Goal: Task Accomplishment & Management: Use online tool/utility

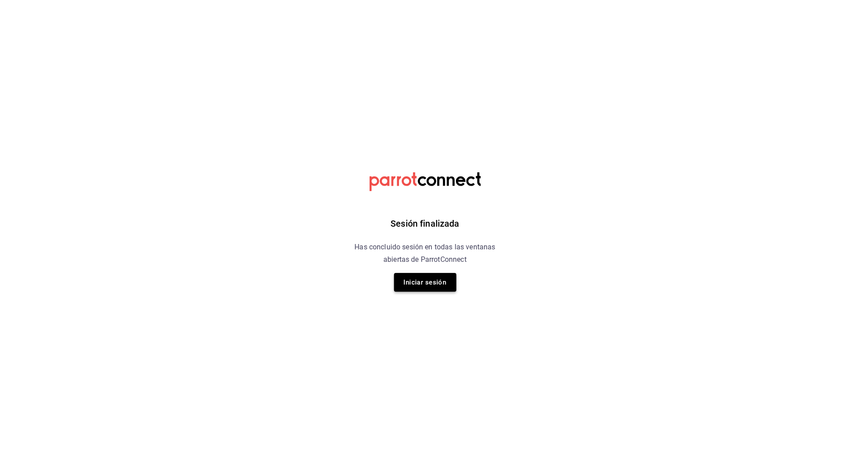
click at [429, 286] on button "Iniciar sesión" at bounding box center [425, 282] width 62 height 19
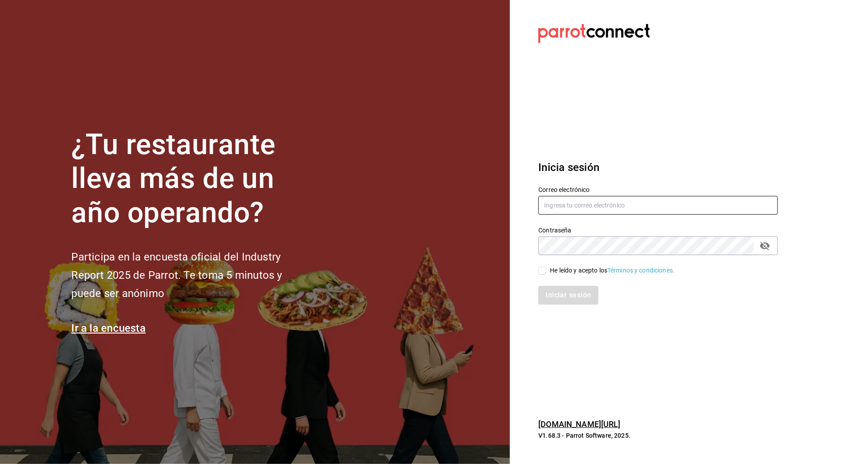
type input "arf941012@gmail.com"
click at [590, 271] on div "He leído y acepto los Términos y condiciones." at bounding box center [612, 270] width 125 height 9
click at [546, 271] on input "He leído y acepto los Términos y condiciones." at bounding box center [542, 271] width 8 height 8
checkbox input "true"
click at [579, 294] on button "Iniciar sesión" at bounding box center [568, 295] width 61 height 19
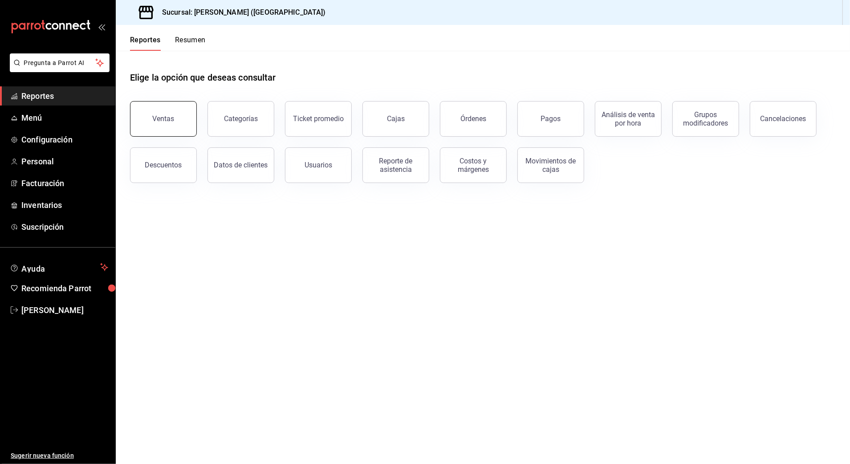
click at [196, 116] on div "Ventas Categorías Ticket promedio Cajas Órdenes Pagos Análisis de venta por hor…" at bounding box center [477, 136] width 716 height 93
click at [191, 115] on button "Ventas" at bounding box center [163, 119] width 67 height 36
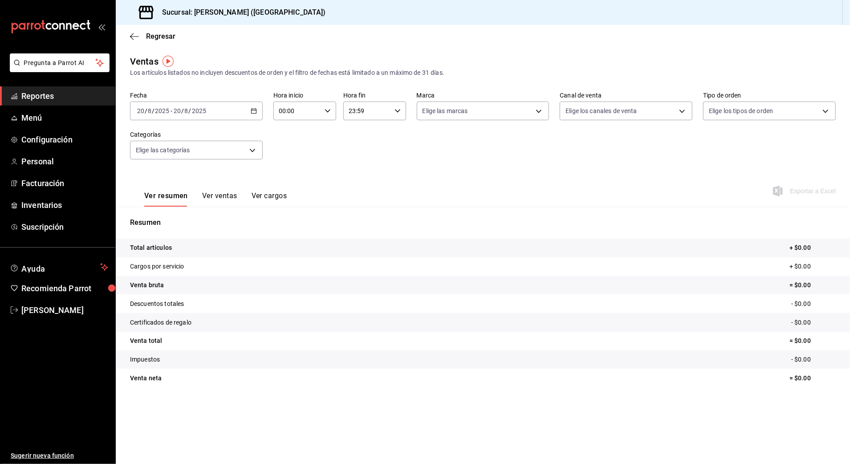
click at [206, 113] on input "2025" at bounding box center [198, 110] width 15 height 7
click at [143, 135] on span "Hoy" at bounding box center [172, 137] width 69 height 9
click at [194, 109] on input "2025" at bounding box center [198, 110] width 15 height 7
click at [143, 217] on span "Rango de fechas" at bounding box center [172, 217] width 69 height 9
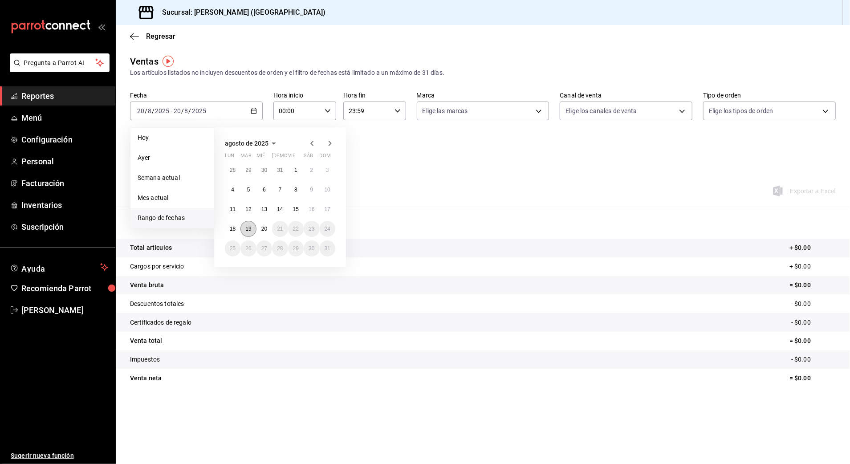
drag, startPoint x: 246, startPoint y: 231, endPoint x: 254, endPoint y: 231, distance: 8.0
click at [246, 231] on abbr "19" at bounding box center [248, 229] width 6 height 6
click at [262, 229] on abbr "20" at bounding box center [264, 229] width 6 height 6
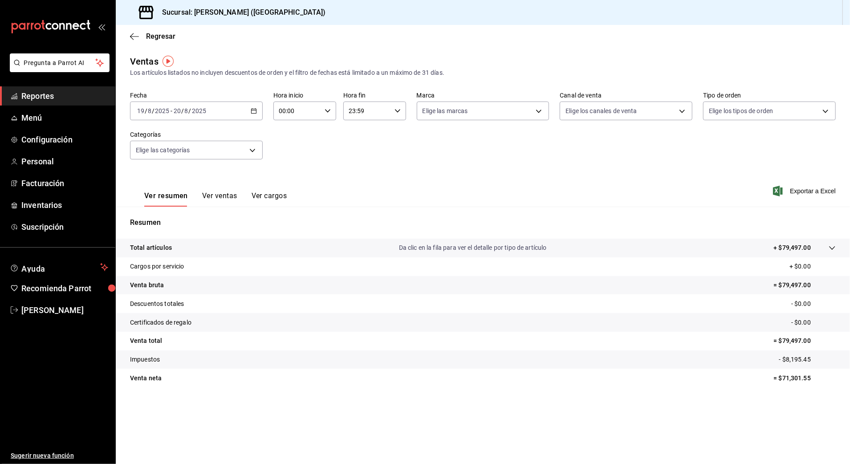
click at [293, 115] on input "00:00" at bounding box center [297, 111] width 48 height 18
click at [292, 166] on span "10" at bounding box center [288, 169] width 17 height 7
type input "10:00"
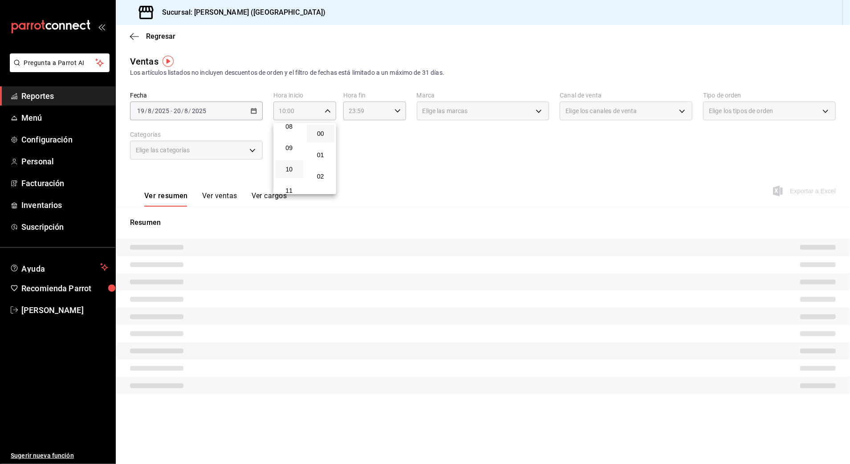
click at [353, 111] on div at bounding box center [425, 232] width 850 height 464
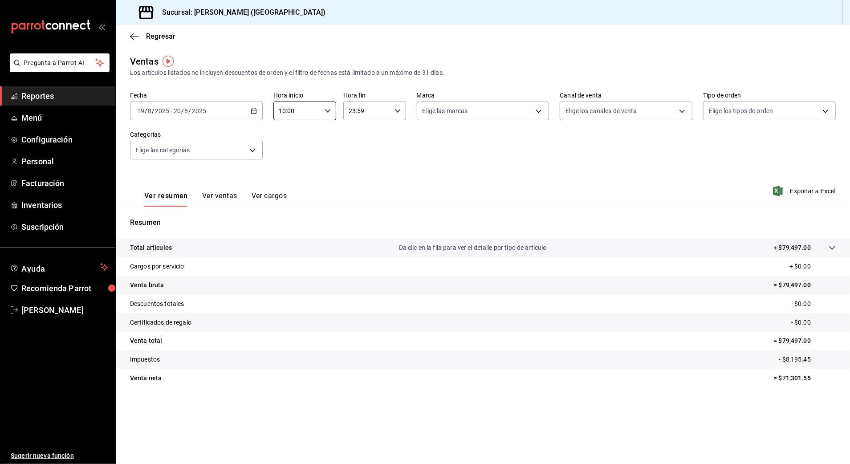
click at [352, 111] on input "23:59" at bounding box center [367, 111] width 48 height 18
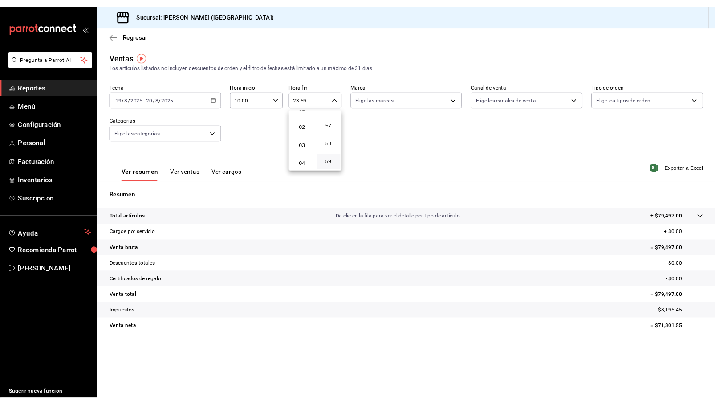
scroll to position [26, 0]
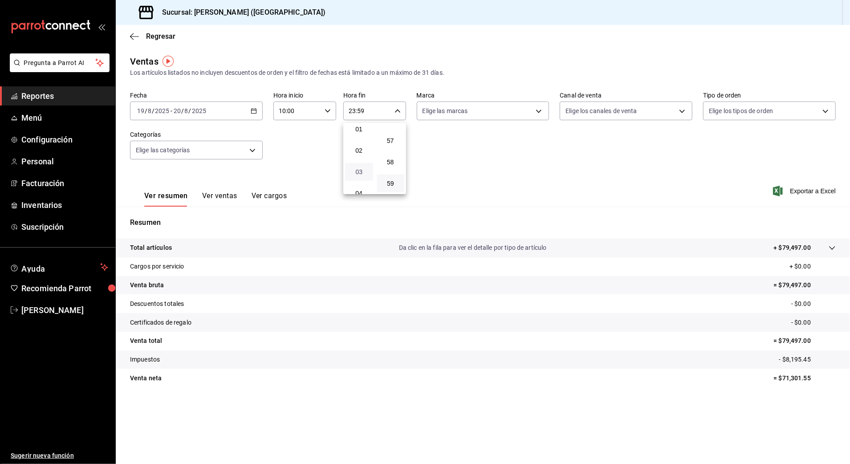
click at [360, 171] on span "03" at bounding box center [358, 171] width 17 height 7
type input "03:59"
click at [647, 171] on div at bounding box center [425, 232] width 850 height 464
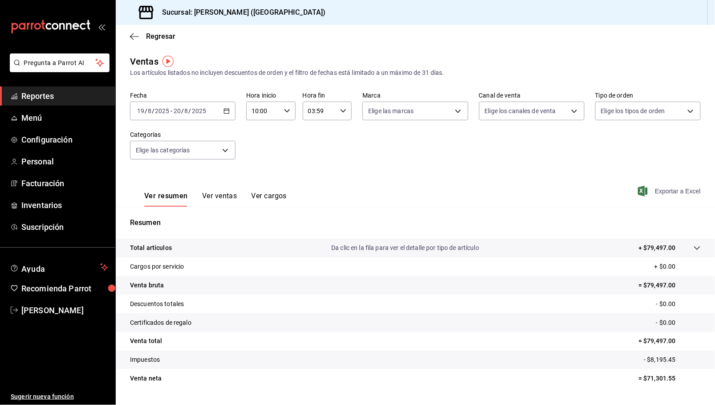
click at [664, 191] on span "Exportar a Excel" at bounding box center [669, 191] width 61 height 11
drag, startPoint x: 572, startPoint y: 169, endPoint x: 537, endPoint y: 176, distance: 35.9
click at [561, 171] on div "Ventas Los artículos listados no incluyen descuentos de orden y el filtro de fe…" at bounding box center [415, 233] width 599 height 357
click at [193, 155] on body "Pregunta a Parrot AI Reportes Menú Configuración Personal Facturación Inventari…" at bounding box center [357, 202] width 715 height 405
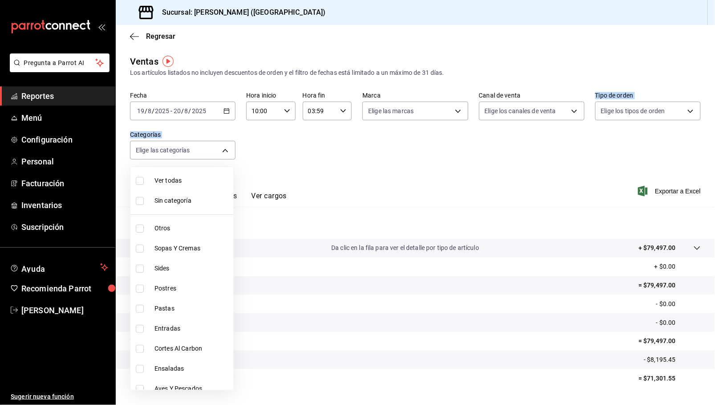
click at [185, 356] on li "Cortes Al Carbon" at bounding box center [181, 348] width 103 height 20
type input "9fb8f84e-bcbd-4d4d-9838-846cd7461fb1"
checkbox input "true"
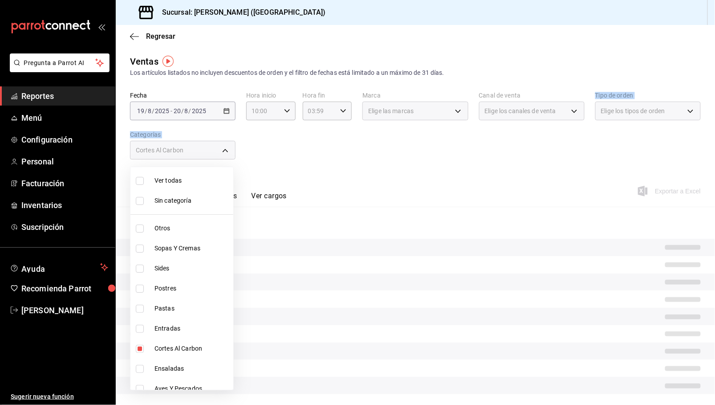
click at [185, 356] on li "Cortes Al Carbon" at bounding box center [181, 348] width 103 height 20
checkbox input "false"
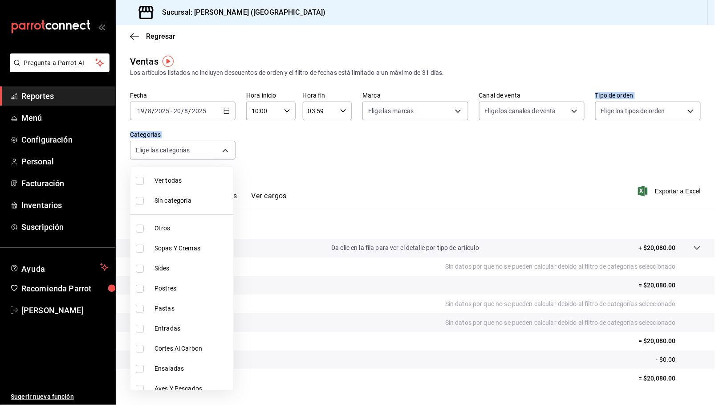
drag, startPoint x: 185, startPoint y: 356, endPoint x: 194, endPoint y: 352, distance: 10.2
click at [194, 352] on span "Cortes Al Carbon" at bounding box center [191, 348] width 75 height 9
type input "9fb8f84e-bcbd-4d4d-9838-846cd7461fb1"
checkbox input "true"
click at [666, 190] on div at bounding box center [357, 202] width 715 height 405
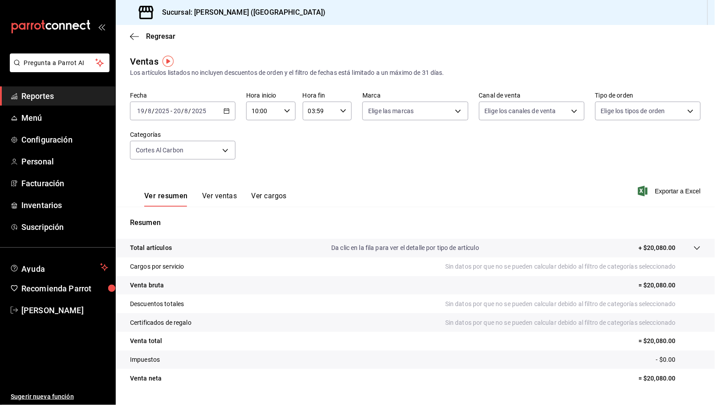
click at [661, 190] on span "Exportar a Excel" at bounding box center [669, 191] width 61 height 11
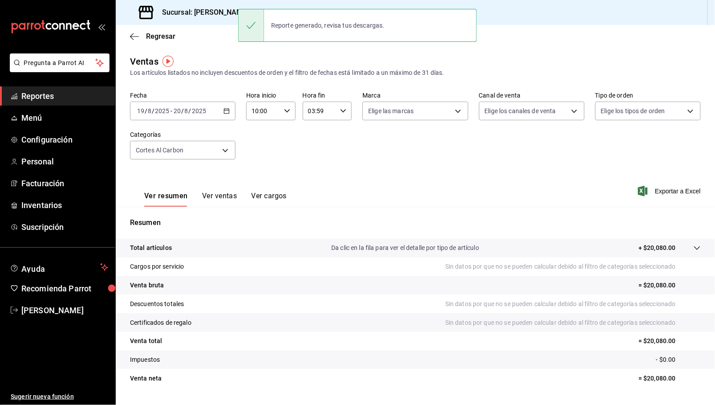
click at [159, 109] on input "2025" at bounding box center [161, 110] width 15 height 7
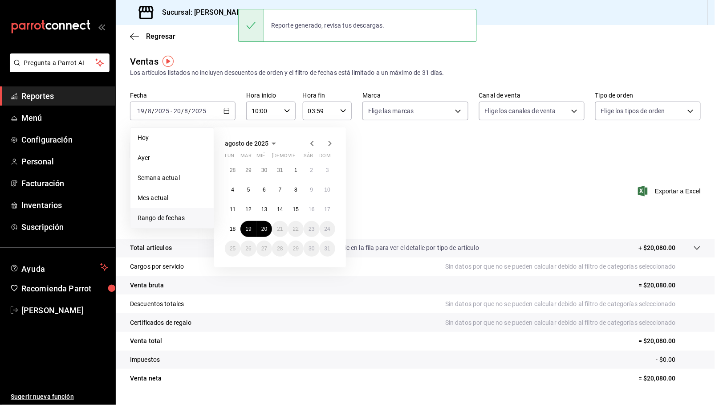
click at [46, 95] on span "Reportes" at bounding box center [64, 96] width 87 height 12
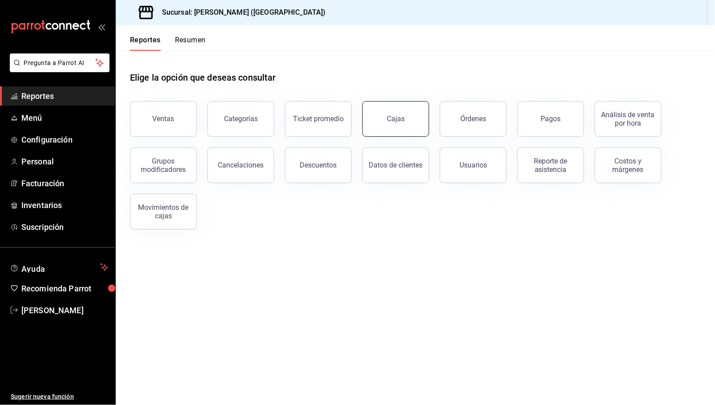
click at [390, 114] on div "Cajas" at bounding box center [396, 118] width 18 height 8
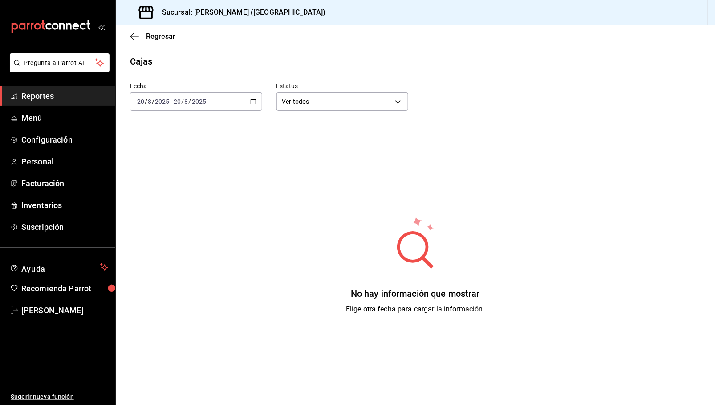
click at [198, 104] on input "2025" at bounding box center [198, 101] width 15 height 7
click at [150, 145] on span "Ayer" at bounding box center [172, 148] width 69 height 9
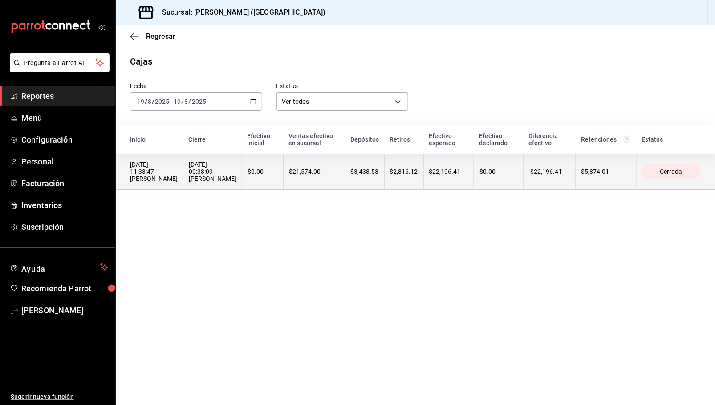
click at [221, 166] on div "[DATE] 00:38:09 [PERSON_NAME]" at bounding box center [213, 171] width 48 height 21
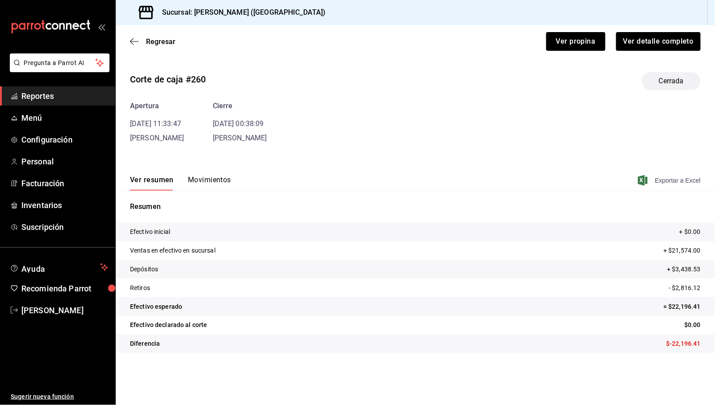
click at [670, 182] on span "Exportar a Excel" at bounding box center [669, 180] width 61 height 11
click at [394, 62] on main "Regresar Ver propina Ver detalle completo Corte de caja #260 Cerrada Apertura […" at bounding box center [415, 215] width 599 height 380
click at [584, 44] on button "Ver propina" at bounding box center [575, 41] width 59 height 19
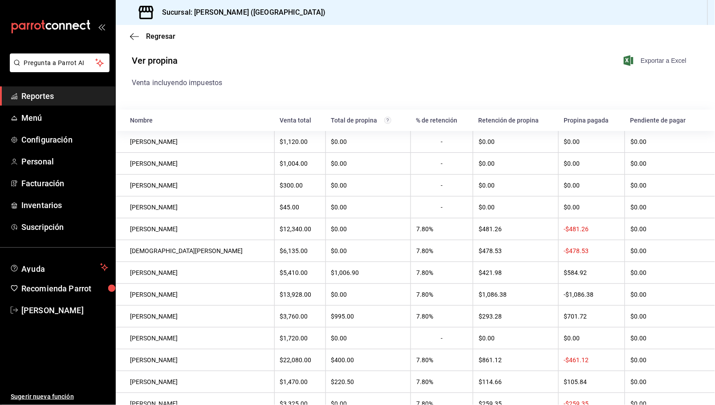
click at [659, 60] on span "Exportar a Excel" at bounding box center [655, 60] width 61 height 11
